Goal: Check status

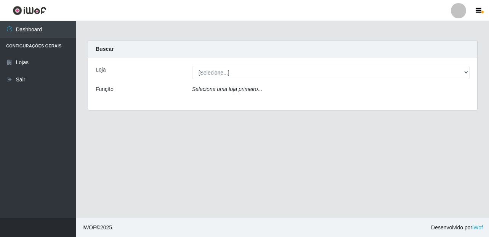
select select "249"
click at [192, 66] on select "[Selecione...] Bemais Supermercados - [GEOGRAPHIC_DATA]" at bounding box center [331, 72] width 278 height 13
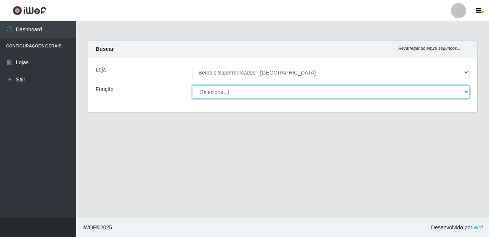
drag, startPoint x: 0, startPoint y: 0, endPoint x: 233, endPoint y: 92, distance: 250.1
click at [233, 92] on select "[Selecione...] ASG ASG + ASG ++ Auxiliar de Depósito Auxiliar de Depósito + Aux…" at bounding box center [331, 91] width 278 height 13
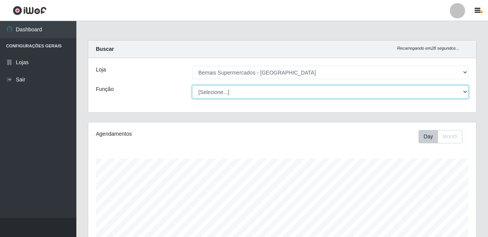
scroll to position [158, 388]
click at [192, 85] on select "[Selecione...] ASG ASG + ASG ++ Auxiliar de Depósito Auxiliar de Depósito + Aux…" at bounding box center [330, 91] width 277 height 13
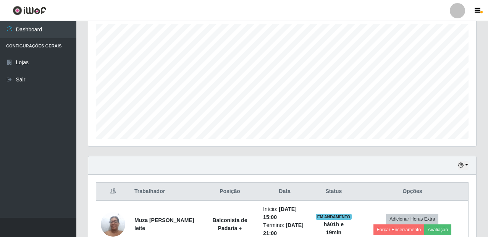
scroll to position [182, 0]
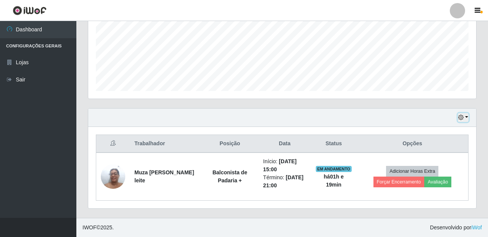
click at [465, 118] on button "button" at bounding box center [462, 117] width 11 height 9
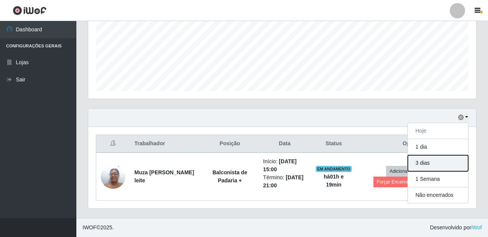
click at [430, 162] on button "3 dias" at bounding box center [437, 163] width 60 height 16
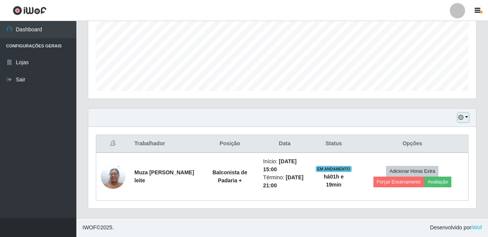
click at [462, 116] on icon "button" at bounding box center [460, 116] width 5 height 5
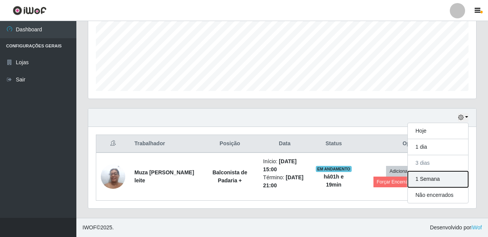
click at [434, 175] on button "1 Semana" at bounding box center [437, 179] width 60 height 16
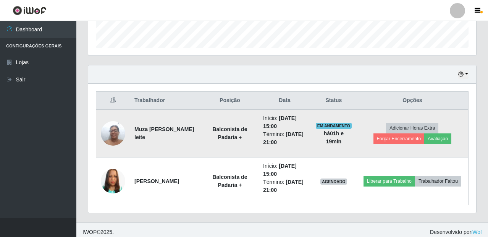
scroll to position [230, 0]
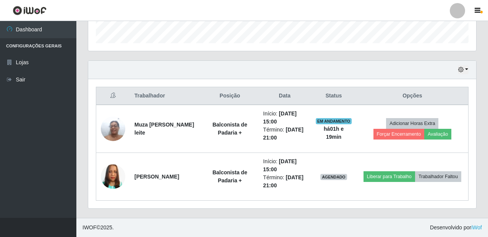
click at [29, 175] on ul "Dashboard Configurações Gerais Lojas Sair" at bounding box center [38, 119] width 76 height 196
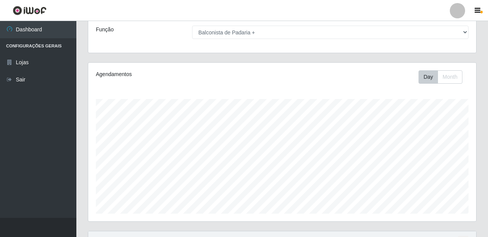
scroll to position [192, 0]
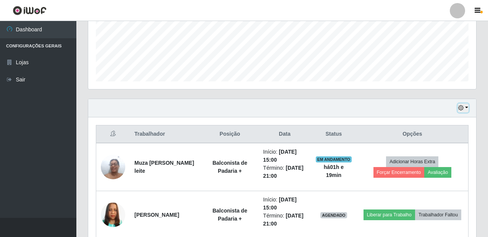
click at [462, 110] on icon "button" at bounding box center [460, 107] width 5 height 5
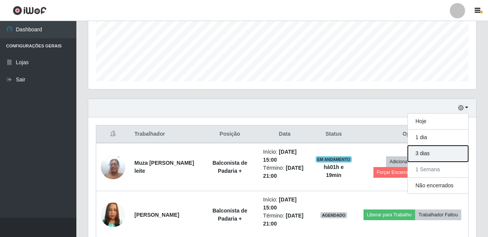
click at [439, 152] on button "3 dias" at bounding box center [437, 153] width 60 height 16
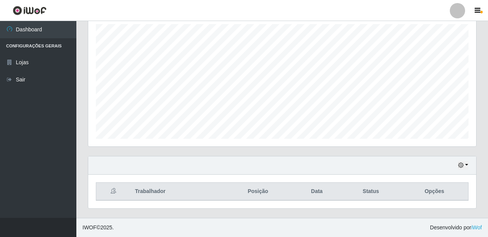
scroll to position [182, 0]
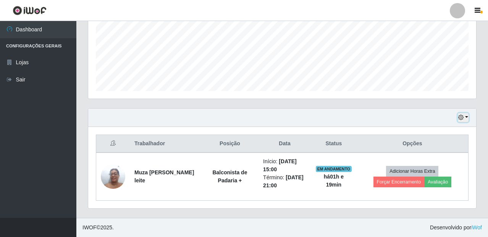
click at [462, 118] on icon "button" at bounding box center [460, 116] width 5 height 5
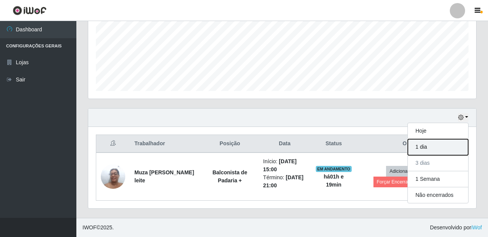
click at [447, 146] on button "1 dia" at bounding box center [437, 147] width 60 height 16
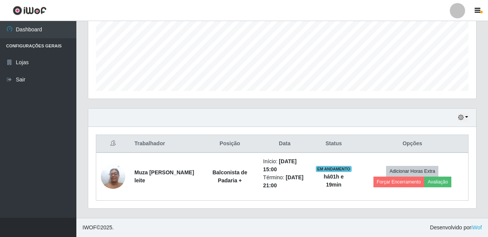
click at [470, 119] on div "Hoje 1 dia 3 dias 1 Semana Não encerrados" at bounding box center [282, 117] width 388 height 18
click at [460, 118] on icon "button" at bounding box center [460, 116] width 5 height 5
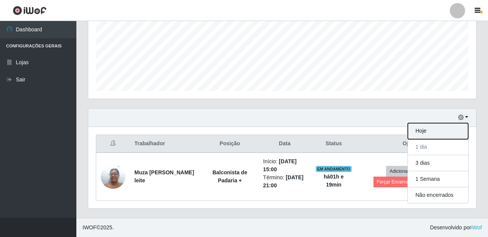
click at [419, 132] on button "Hoje" at bounding box center [437, 131] width 60 height 16
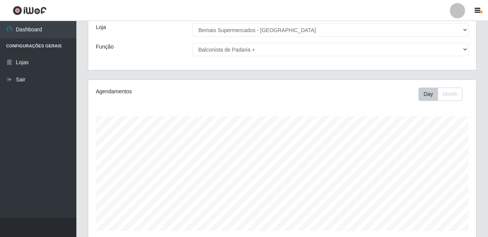
scroll to position [0, 0]
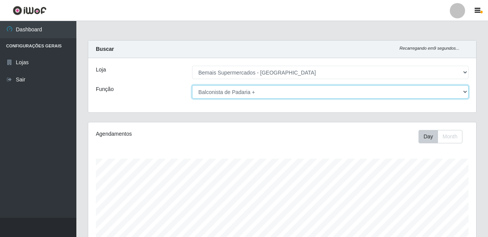
click at [349, 92] on select "[Selecione...] ASG ASG + ASG ++ Auxiliar de Depósito Auxiliar de Depósito + Aux…" at bounding box center [330, 91] width 277 height 13
click at [192, 85] on select "[Selecione...] ASG ASG + ASG ++ Auxiliar de Depósito Auxiliar de Depósito + Aux…" at bounding box center [330, 91] width 277 height 13
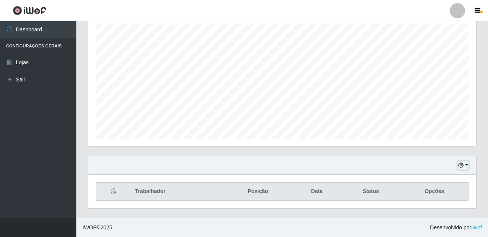
click at [464, 167] on button "button" at bounding box center [462, 165] width 11 height 9
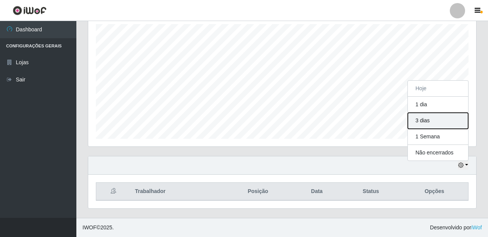
click at [438, 124] on button "3 dias" at bounding box center [437, 121] width 60 height 16
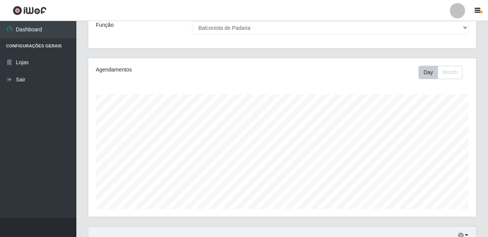
scroll to position [0, 0]
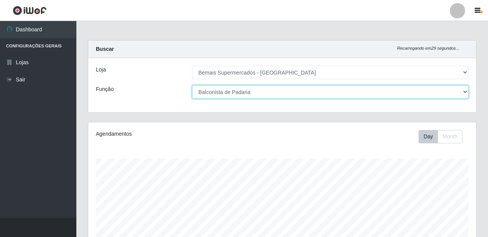
click at [427, 90] on select "[Selecione...] ASG ASG + ASG ++ Auxiliar de Depósito Auxiliar de Depósito + Aux…" at bounding box center [330, 91] width 277 height 13
select select "117"
click at [192, 85] on select "[Selecione...] ASG ASG + ASG ++ Auxiliar de Depósito Auxiliar de Depósito + Aux…" at bounding box center [330, 91] width 277 height 13
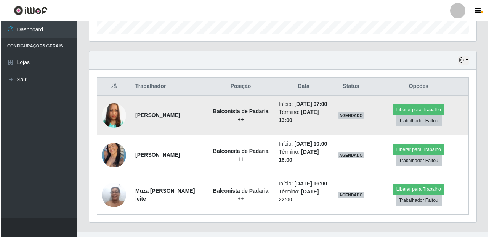
scroll to position [277, 0]
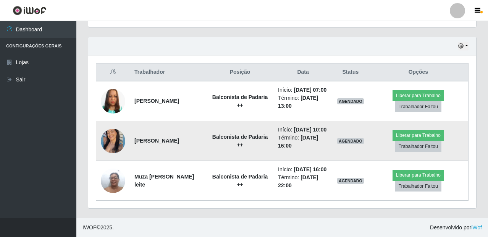
click at [113, 126] on img at bounding box center [113, 141] width 24 height 31
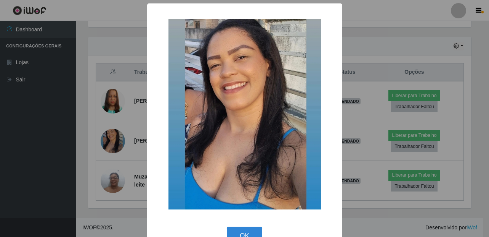
click at [71, 136] on div "× OK Cancel" at bounding box center [244, 118] width 489 height 237
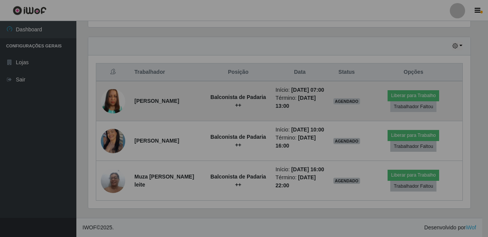
scroll to position [158, 388]
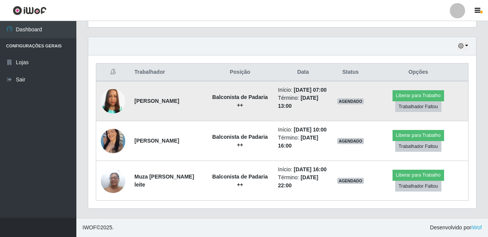
click at [114, 81] on img at bounding box center [113, 100] width 24 height 43
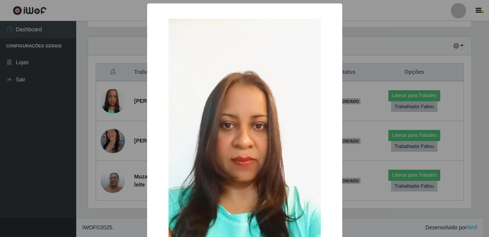
click at [79, 142] on div "× OK Cancel" at bounding box center [244, 118] width 489 height 237
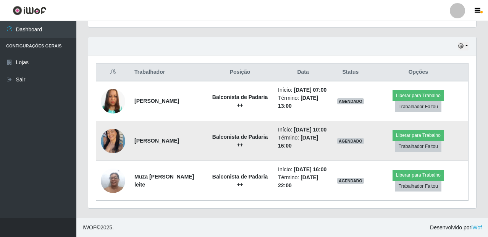
scroll to position [201, 0]
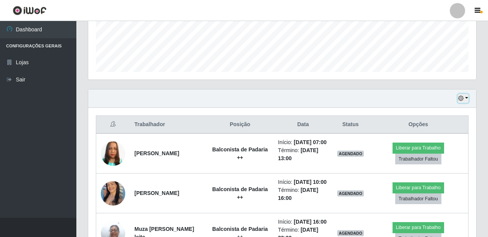
click at [462, 99] on icon "button" at bounding box center [460, 97] width 5 height 5
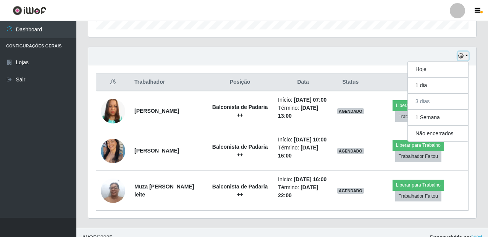
scroll to position [277, 0]
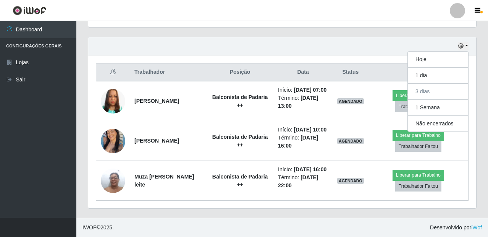
click at [42, 168] on ul "Dashboard Configurações Gerais Lojas Sair" at bounding box center [38, 119] width 76 height 196
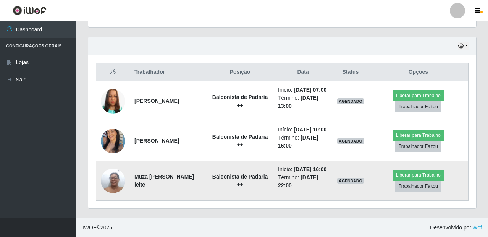
click at [99, 176] on td at bounding box center [113, 181] width 34 height 40
click at [111, 179] on img at bounding box center [113, 180] width 24 height 32
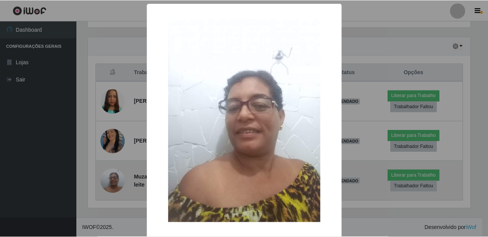
scroll to position [158, 384]
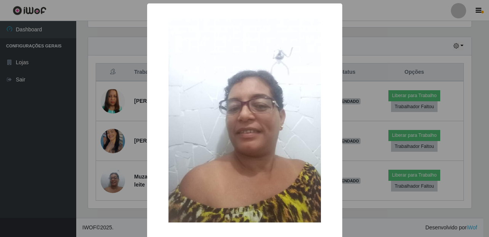
click at [118, 156] on div "× OK Cancel" at bounding box center [244, 118] width 489 height 237
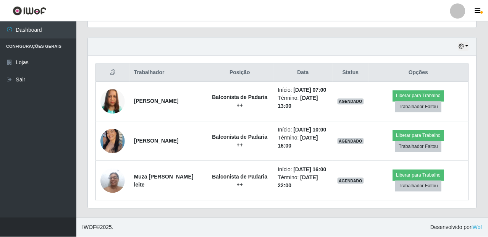
scroll to position [158, 388]
